Goal: Task Accomplishment & Management: Complete application form

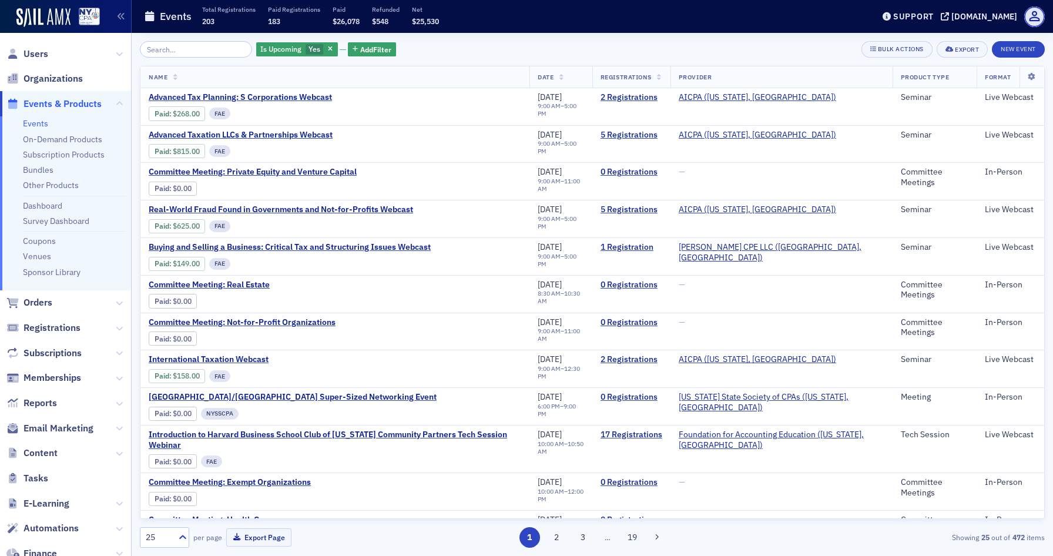
click at [1023, 59] on div "Is Upcoming Yes Add Filter Bulk Actions Export New Event Name Date Registration…" at bounding box center [592, 294] width 905 height 506
click at [1017, 55] on button "New Event" at bounding box center [1017, 49] width 53 height 16
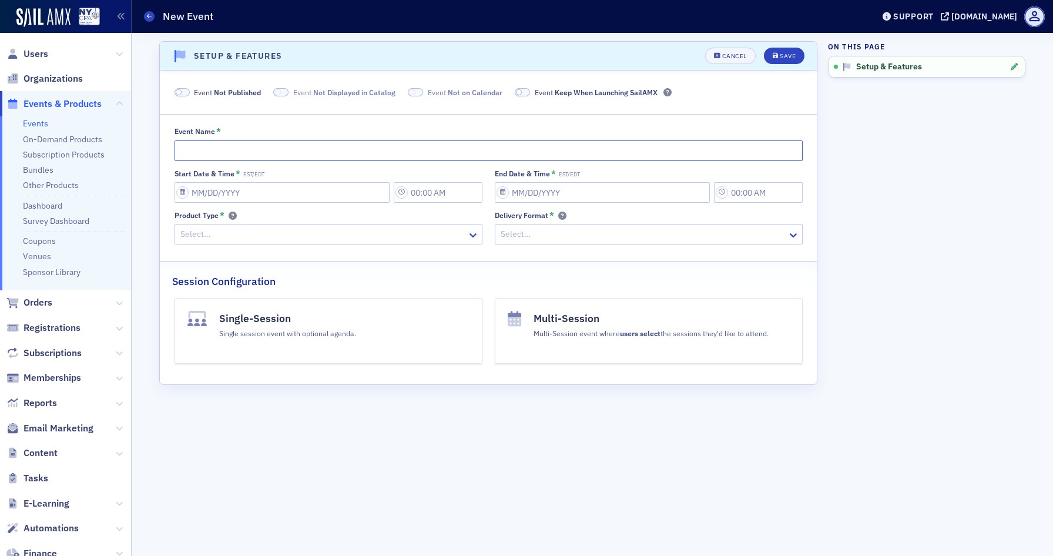
click at [324, 147] on input "Event Name *" at bounding box center [488, 150] width 628 height 21
type input "Sail Test"
click at [190, 196] on input "Start Date & Time * EST/EDT" at bounding box center [281, 192] width 215 height 21
select select "8"
select select "2025"
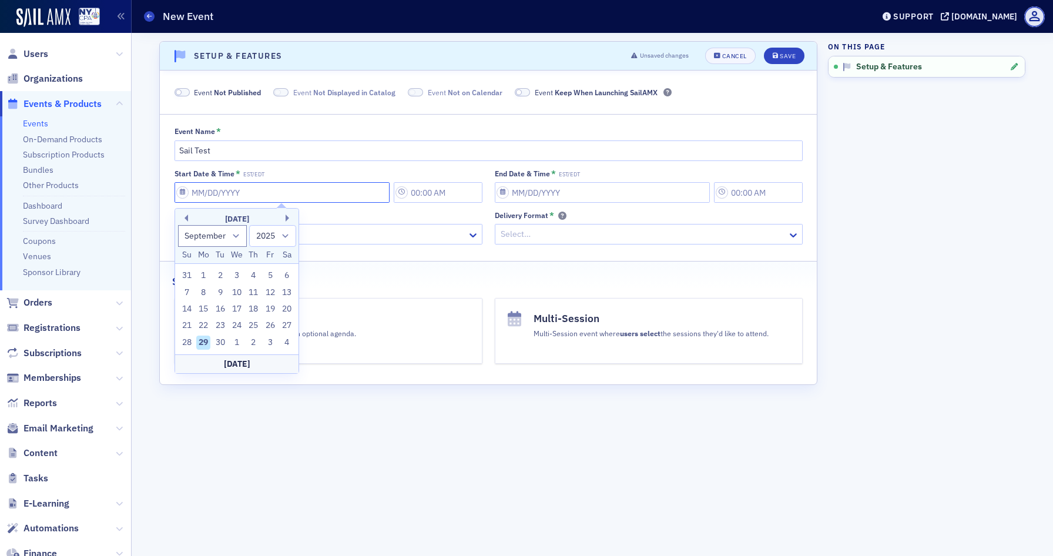
click at [181, 196] on input "Start Date & Time * EST/EDT" at bounding box center [281, 192] width 215 height 21
click at [206, 339] on div "29" at bounding box center [203, 342] width 14 height 14
type input "09/29/2025"
type input "10:00 AM"
type input "09/29/2025"
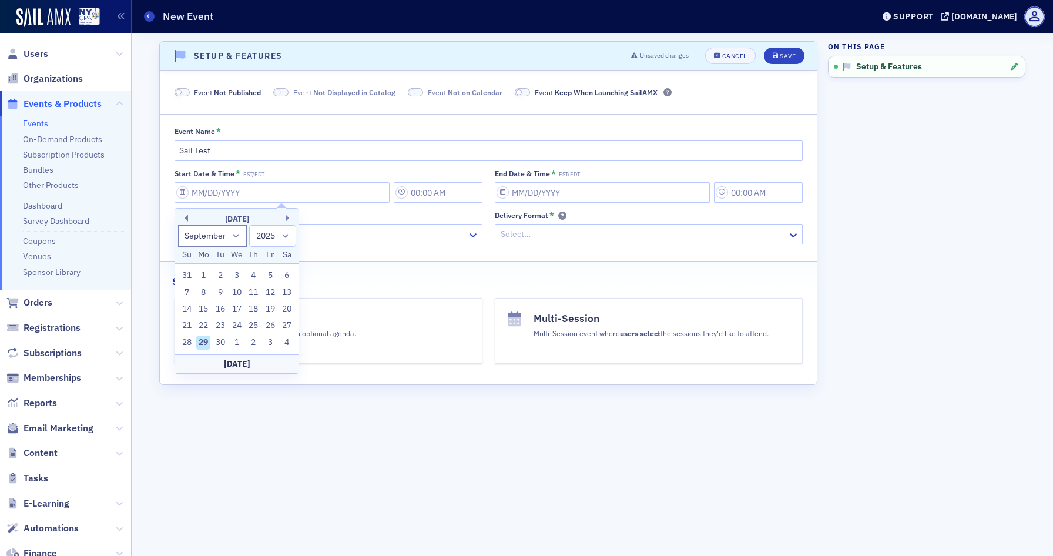
type input "11:00 AM"
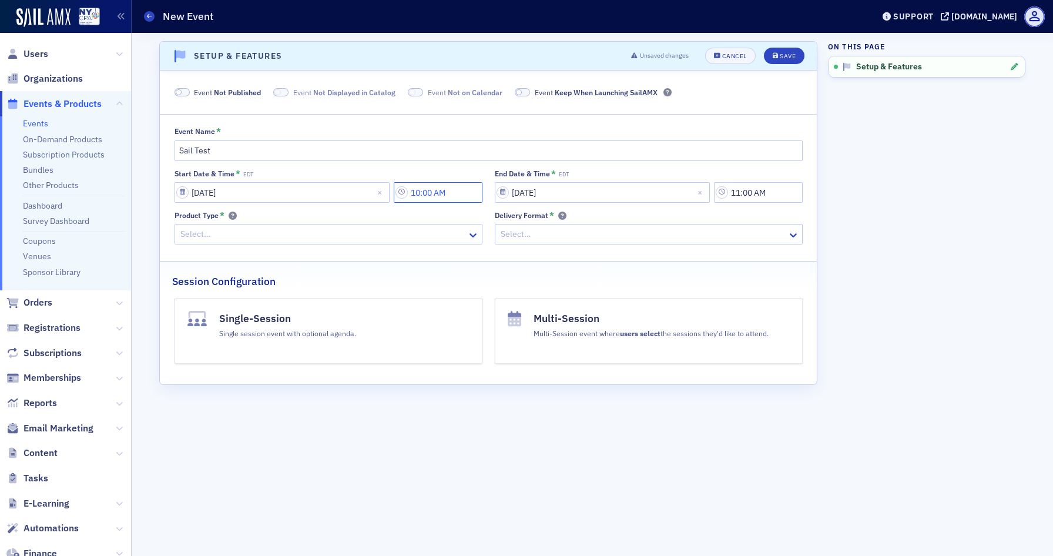
click at [421, 191] on input "10:00 AM" at bounding box center [438, 192] width 89 height 21
type input "11:05 AM"
click at [871, 208] on aside "On this page Setup & Features" at bounding box center [926, 294] width 197 height 523
click at [754, 193] on input "11:00 AM" at bounding box center [758, 192] width 89 height 21
type input "11:30 AM"
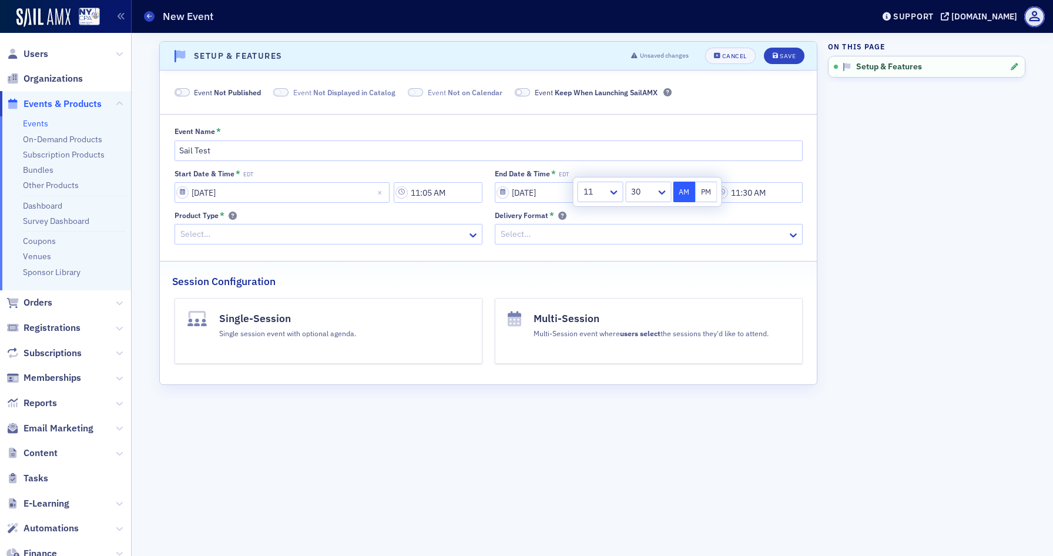
click at [856, 175] on aside "On this page Setup & Features" at bounding box center [926, 294] width 197 height 523
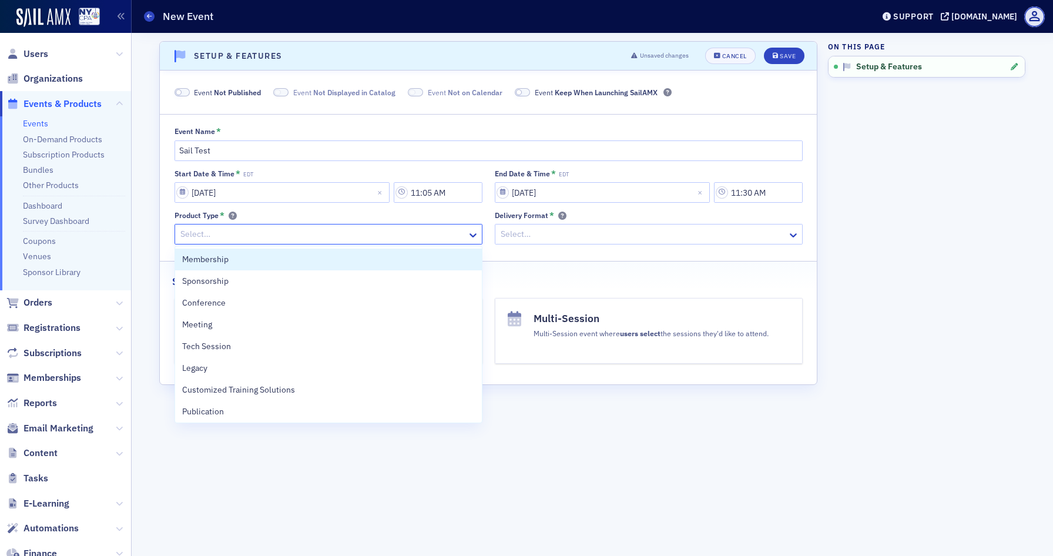
click at [346, 226] on div "Select…" at bounding box center [321, 234] width 292 height 17
click at [311, 258] on div "Membership" at bounding box center [328, 259] width 293 height 12
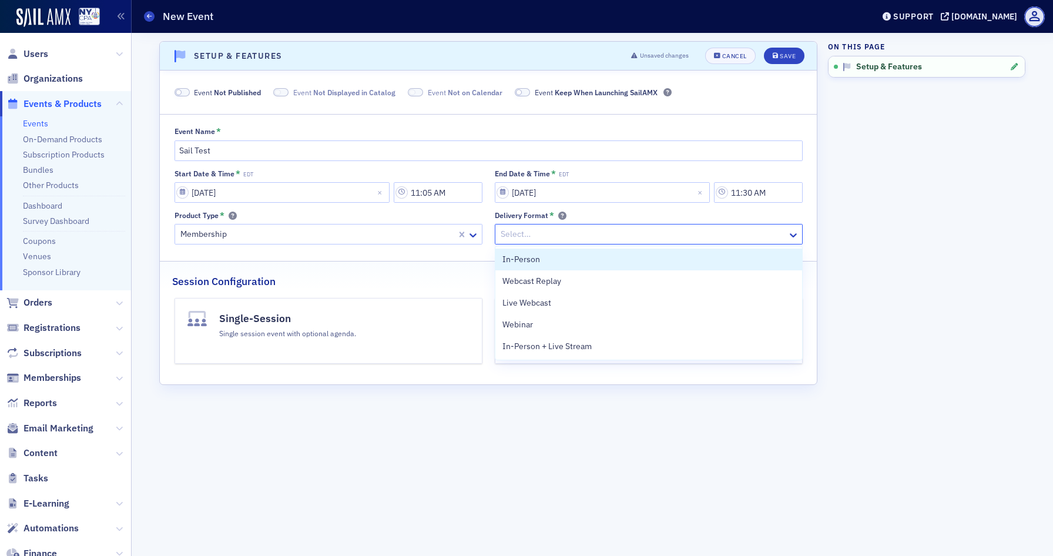
drag, startPoint x: 760, startPoint y: 230, endPoint x: 728, endPoint y: 238, distance: 32.6
click at [760, 230] on div at bounding box center [642, 234] width 287 height 15
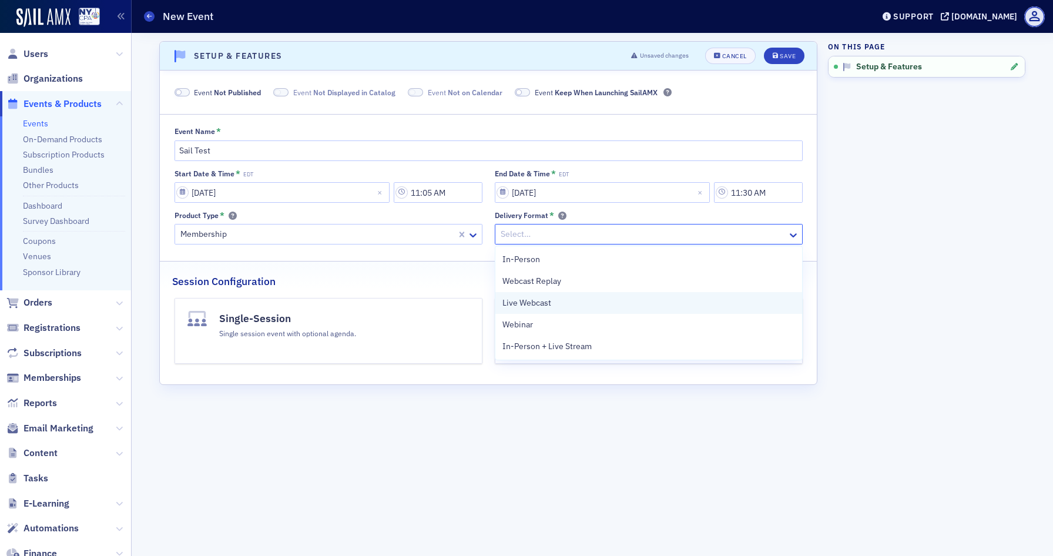
click at [533, 304] on span "Live Webcast" at bounding box center [526, 303] width 49 height 12
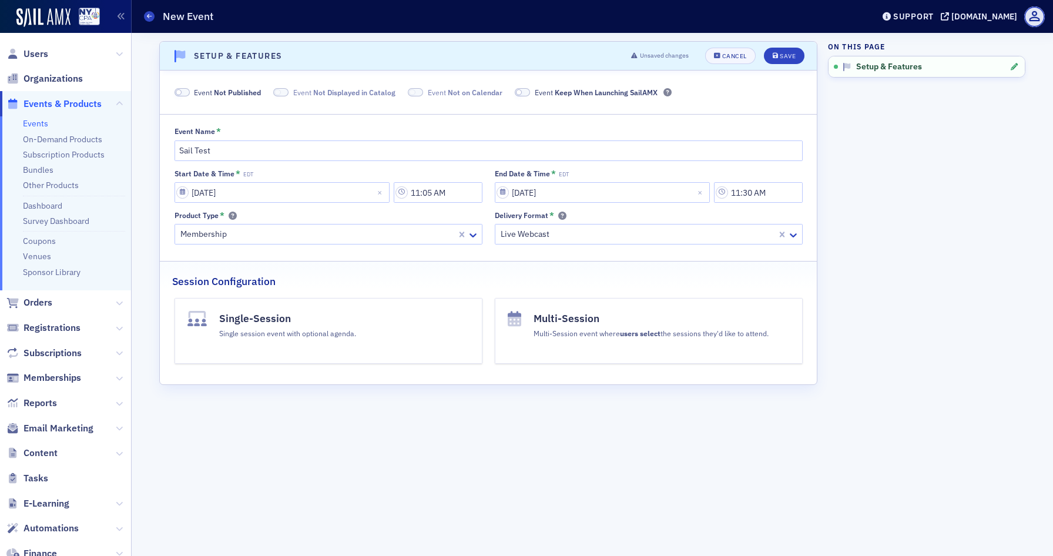
click at [373, 314] on button "Single-Session Single session event with optional agenda." at bounding box center [328, 331] width 308 height 66
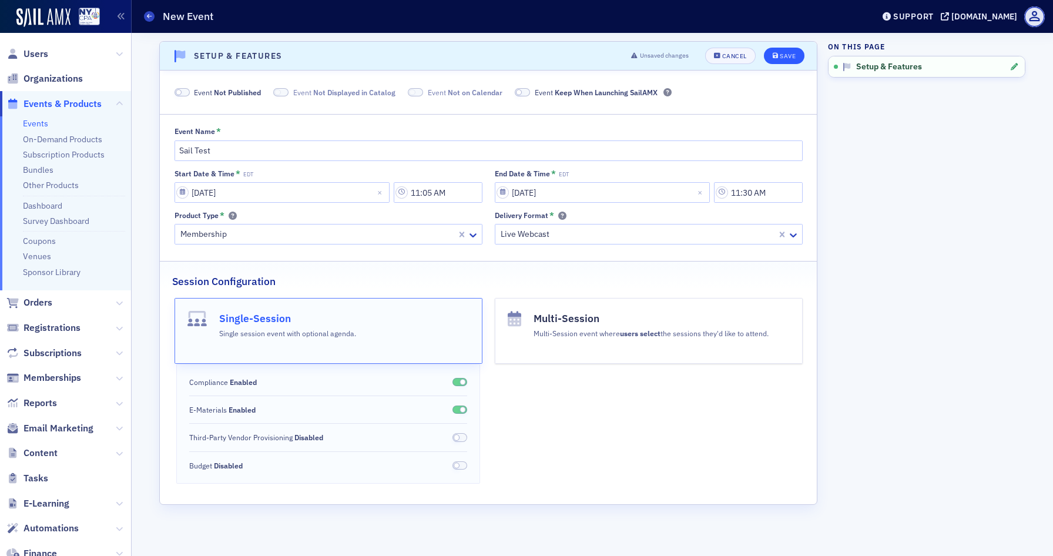
click at [791, 57] on div "Save" at bounding box center [787, 56] width 16 height 6
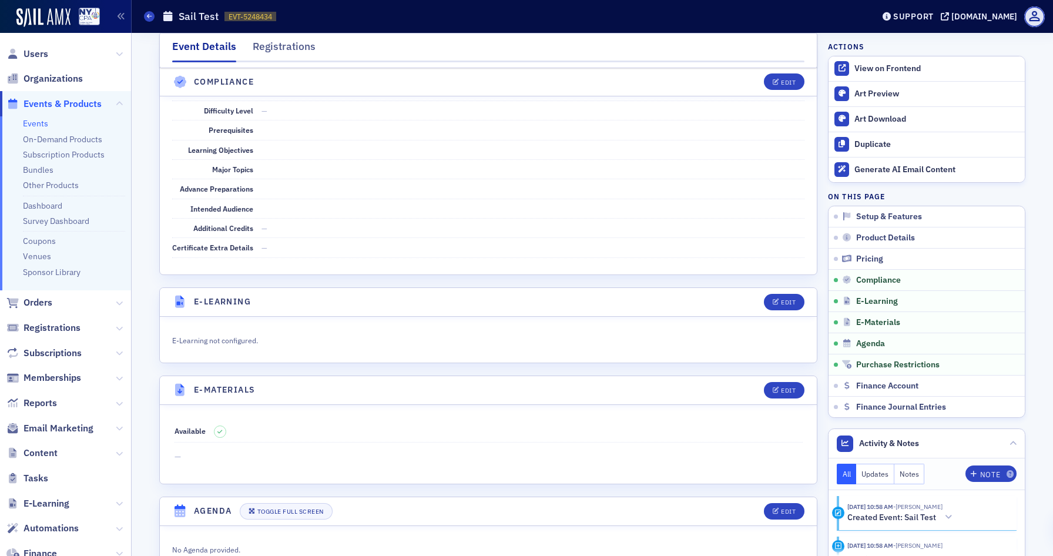
scroll to position [1575, 0]
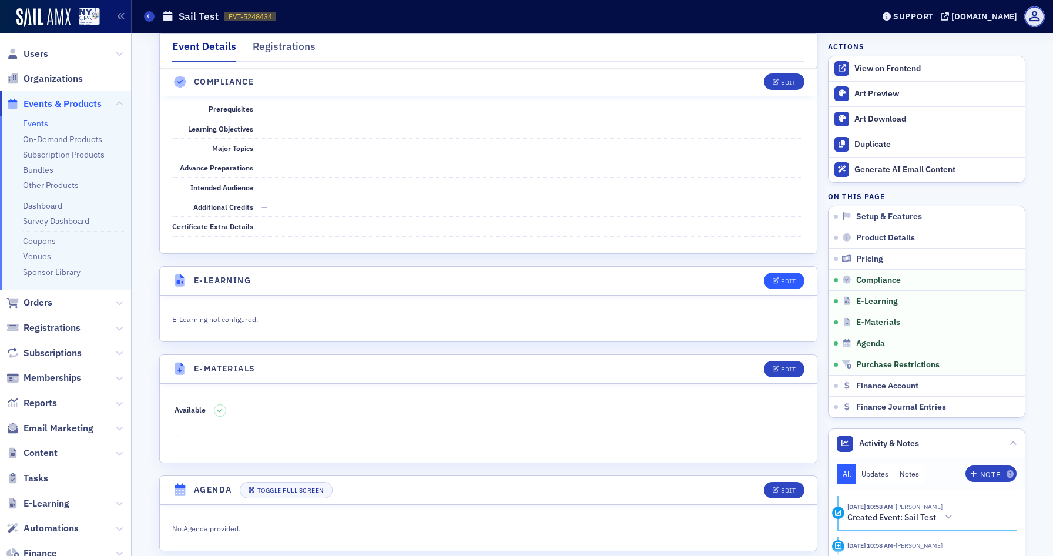
click at [780, 278] on span "Edit" at bounding box center [783, 281] width 23 height 6
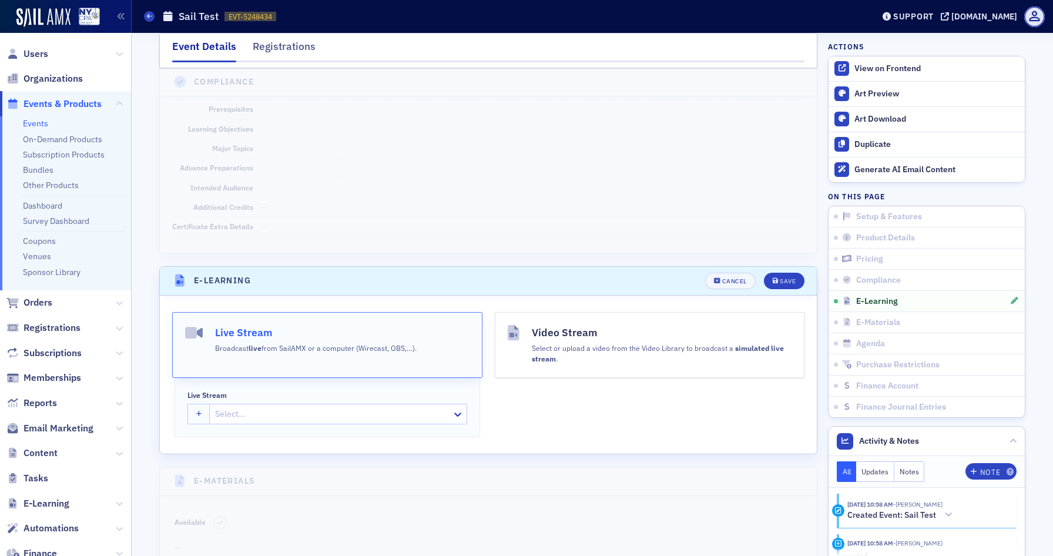
scroll to position [1763, 0]
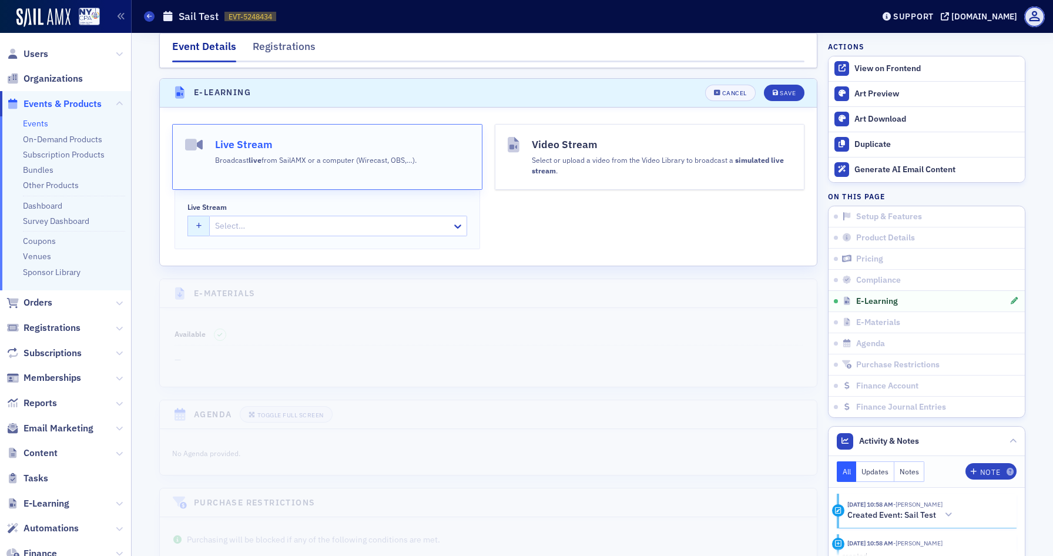
click at [200, 223] on icon "button" at bounding box center [199, 226] width 6 height 6
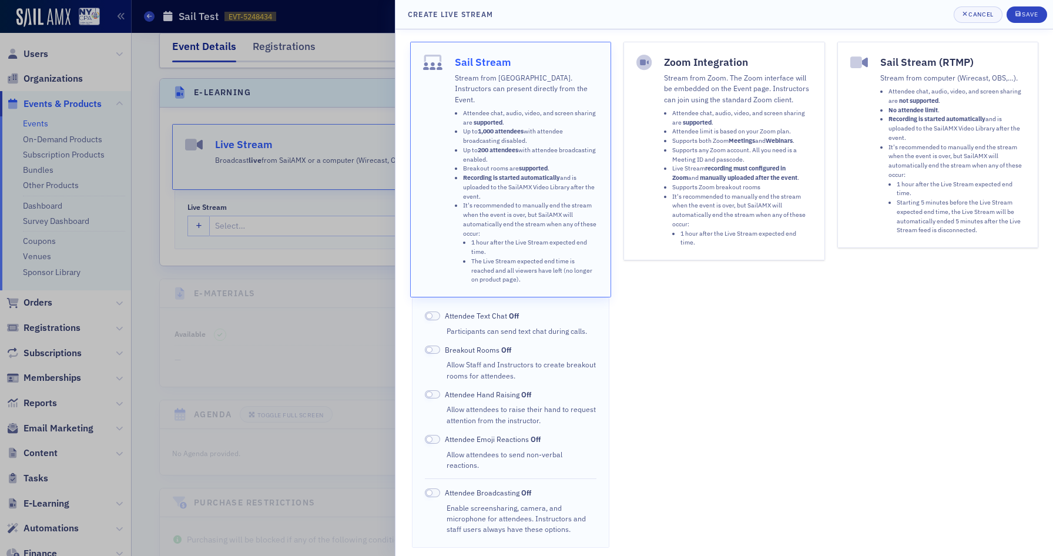
click at [727, 127] on li "Attendee limit is based on your Zoom plan." at bounding box center [742, 131] width 140 height 9
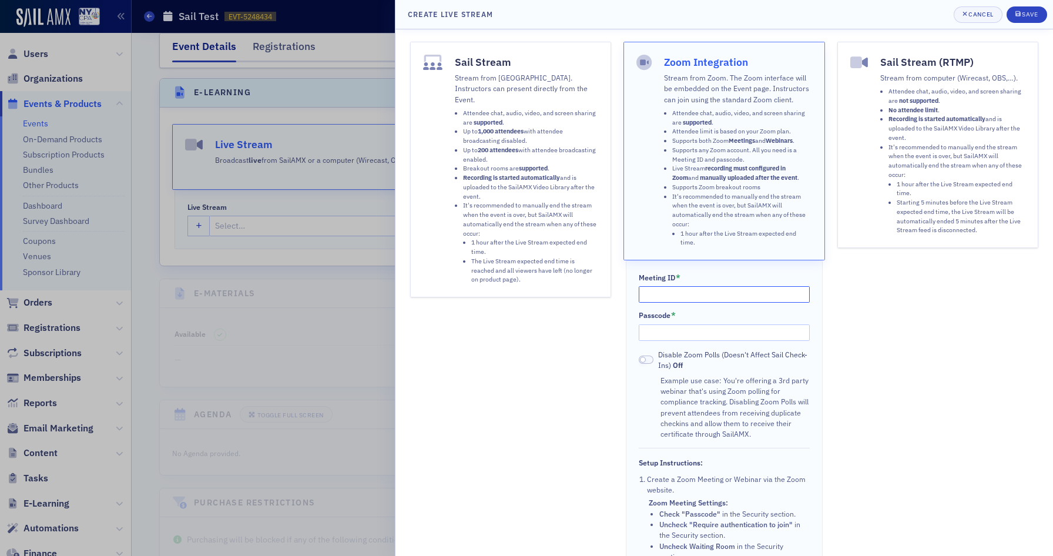
click at [697, 286] on input "Meeting ID *" at bounding box center [724, 294] width 172 height 16
paste input "292 056 0920"
type input "292 056 0920"
click at [718, 329] on input "Passcode *" at bounding box center [724, 332] width 172 height 16
paste input "Q33n4V"
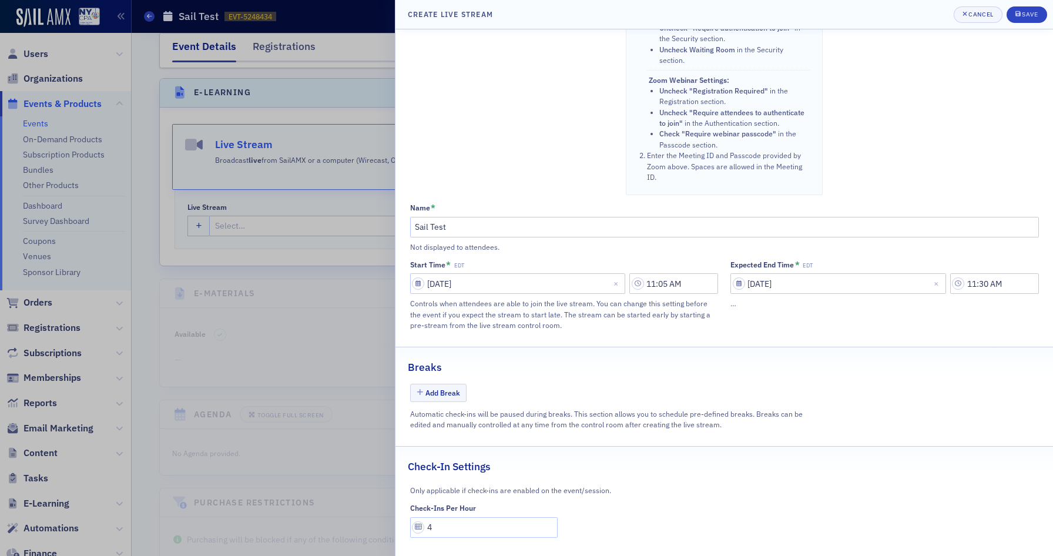
scroll to position [496, 0]
type input "Q33n4V"
click at [1030, 12] on div "Save" at bounding box center [1029, 14] width 16 height 6
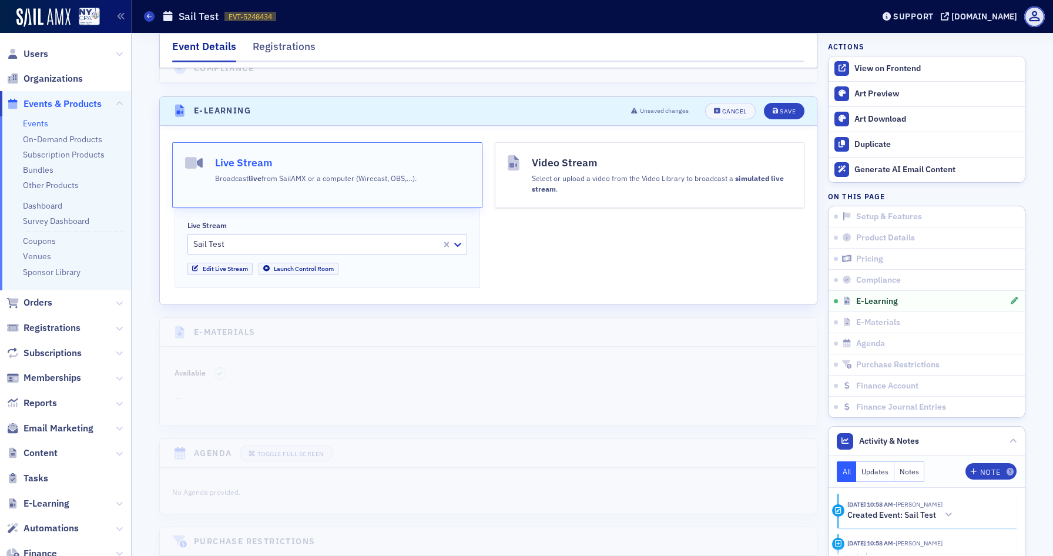
scroll to position [1746, 0]
click at [786, 107] on div "Save" at bounding box center [787, 110] width 16 height 6
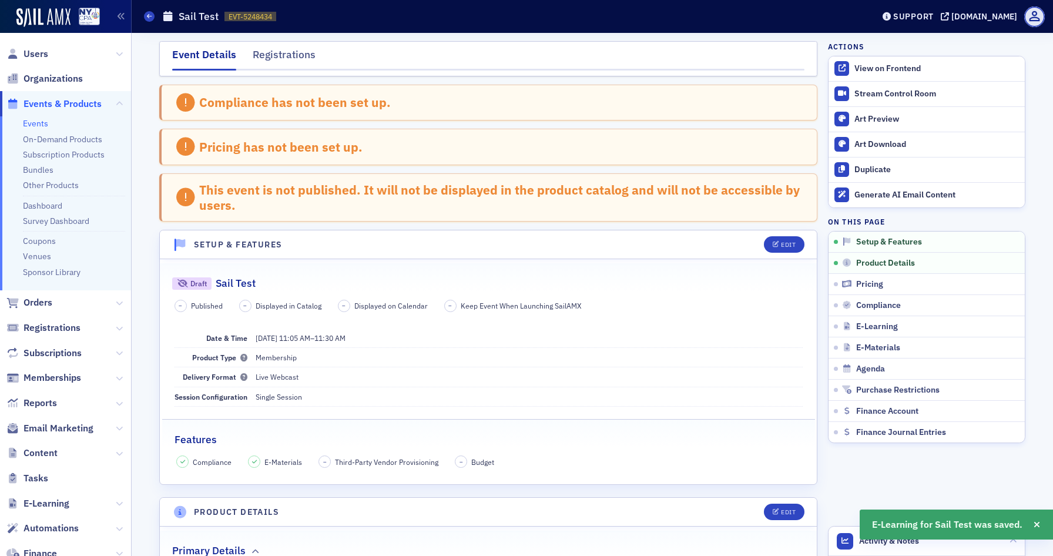
scroll to position [0, 0]
click at [899, 68] on div "View on Frontend" at bounding box center [936, 68] width 164 height 11
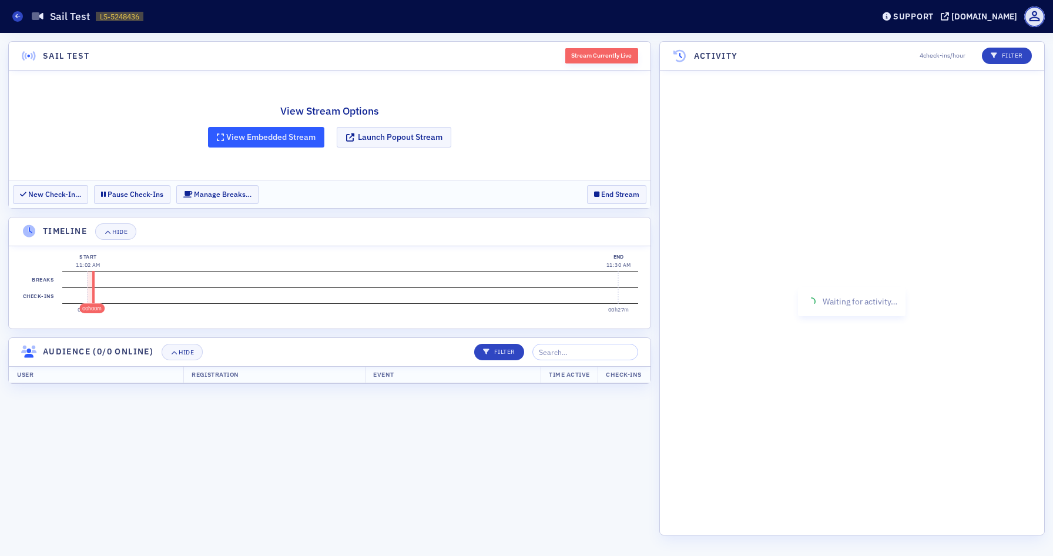
click at [275, 138] on button "View Embedded Stream" at bounding box center [266, 137] width 116 height 21
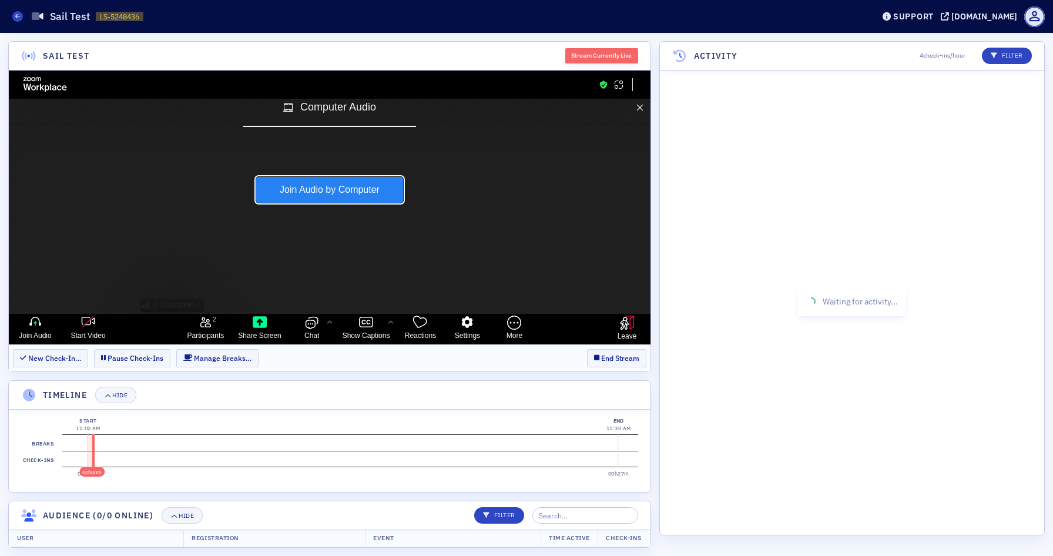
click at [348, 189] on button "Join Audio by Computer" at bounding box center [329, 190] width 147 height 26
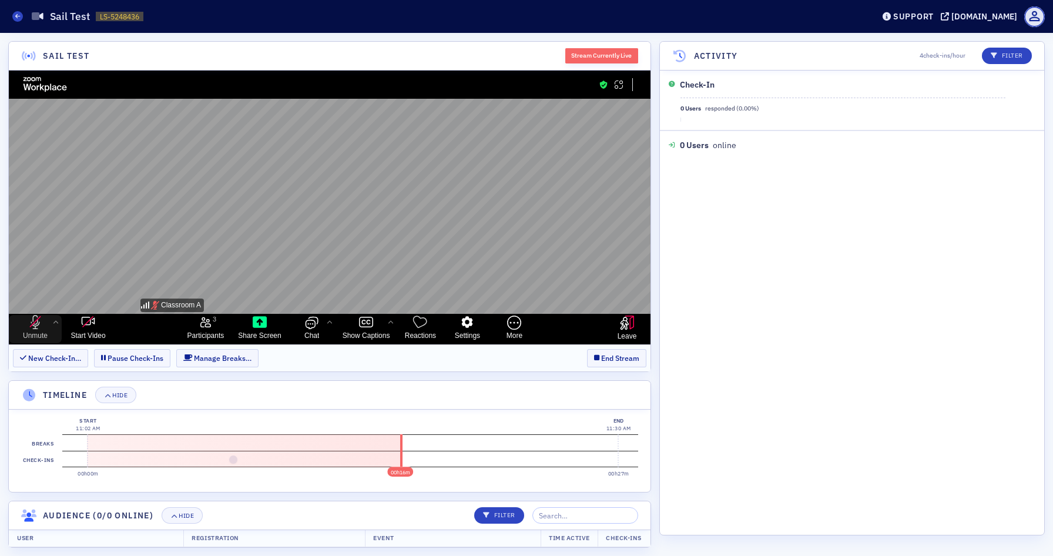
click at [33, 326] on icon "unmute my microphone" at bounding box center [35, 322] width 9 height 14
click at [57, 322] on icon "More audio controls" at bounding box center [55, 321] width 9 height 9
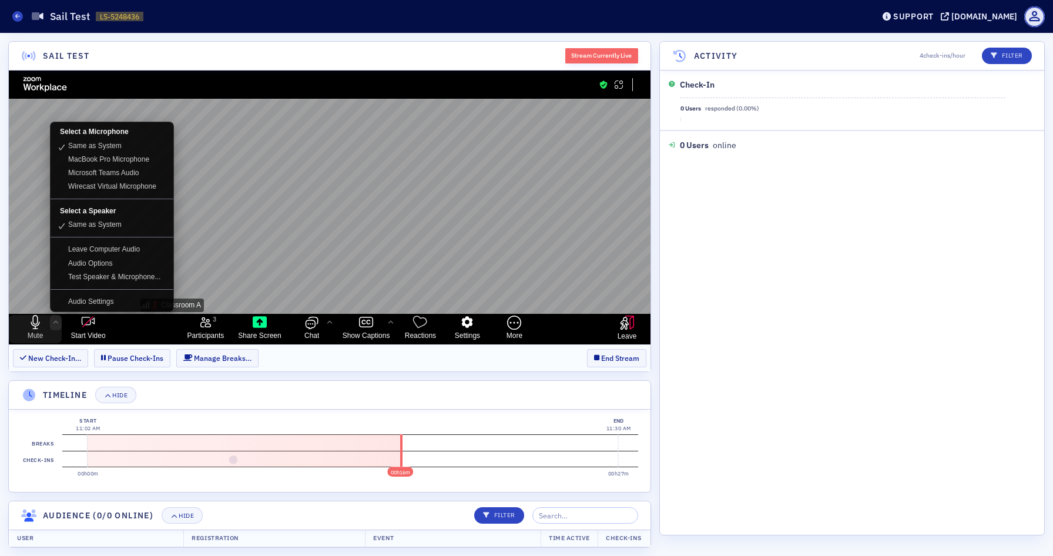
click at [57, 322] on icon "More audio controls" at bounding box center [55, 321] width 9 height 9
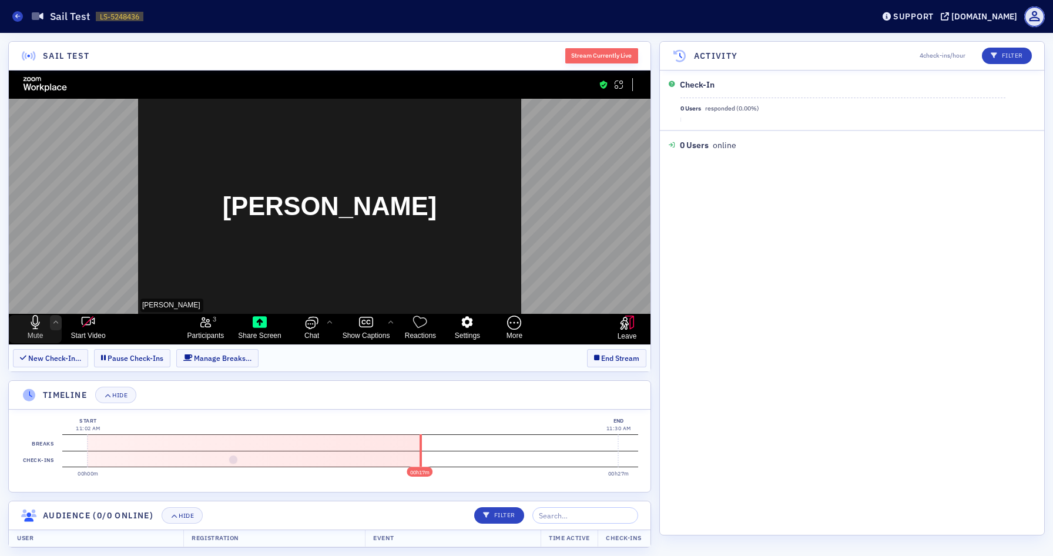
click at [34, 328] on icon "mute my microphone" at bounding box center [35, 322] width 14 height 14
